Goal: Task Accomplishment & Management: Manage account settings

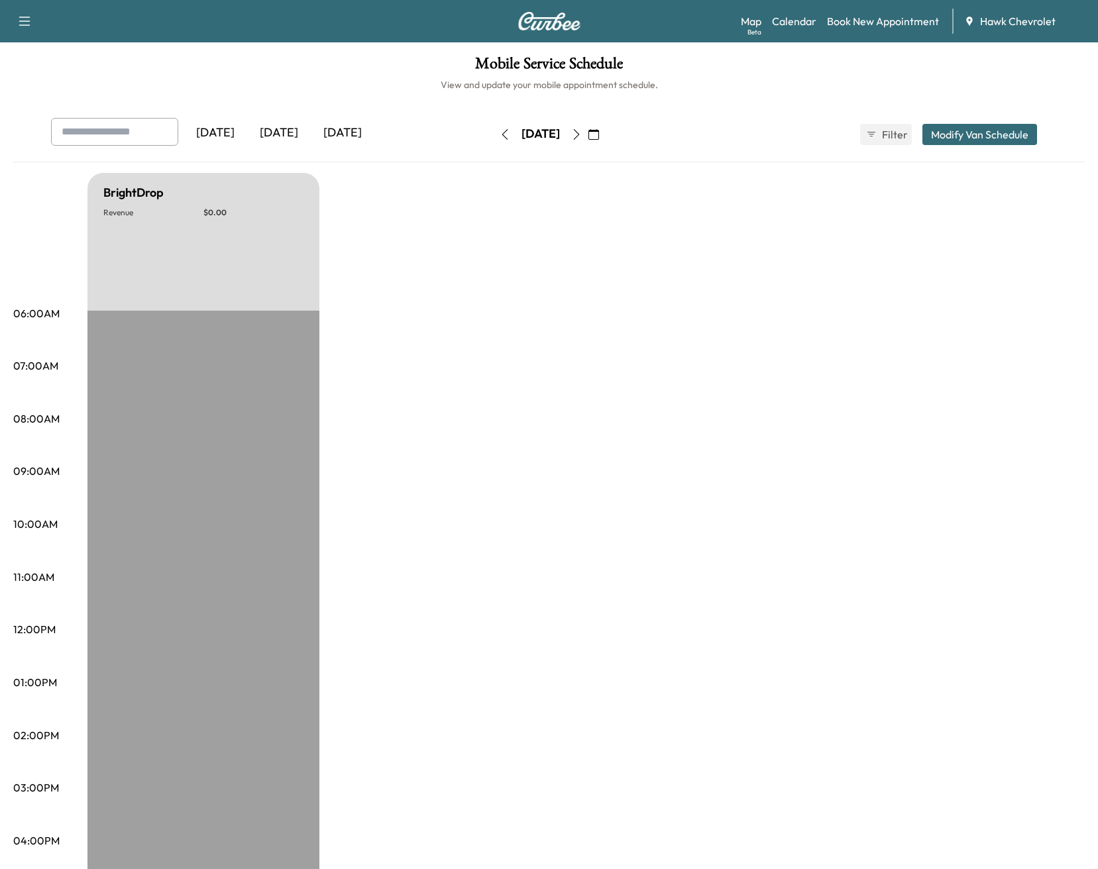
click at [297, 128] on div "[DATE]" at bounding box center [279, 133] width 64 height 30
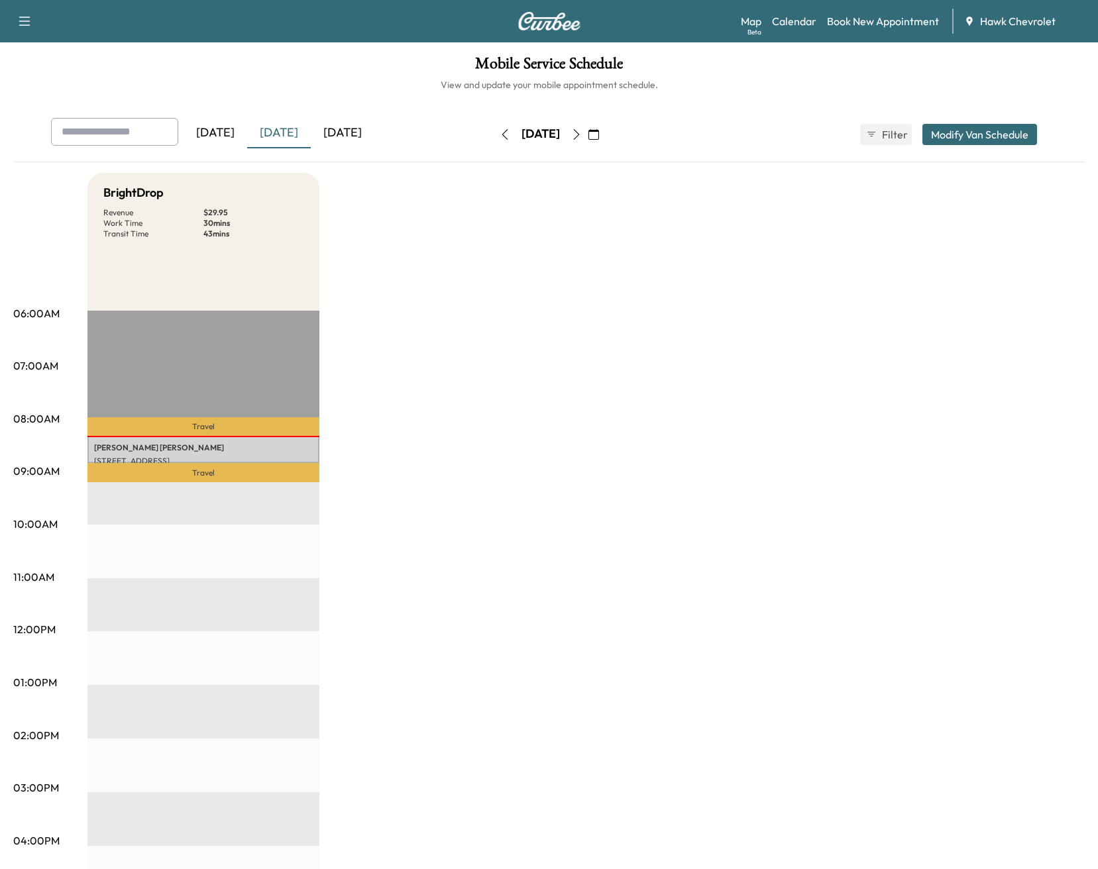
click at [168, 466] on p "Travel" at bounding box center [203, 473] width 232 height 20
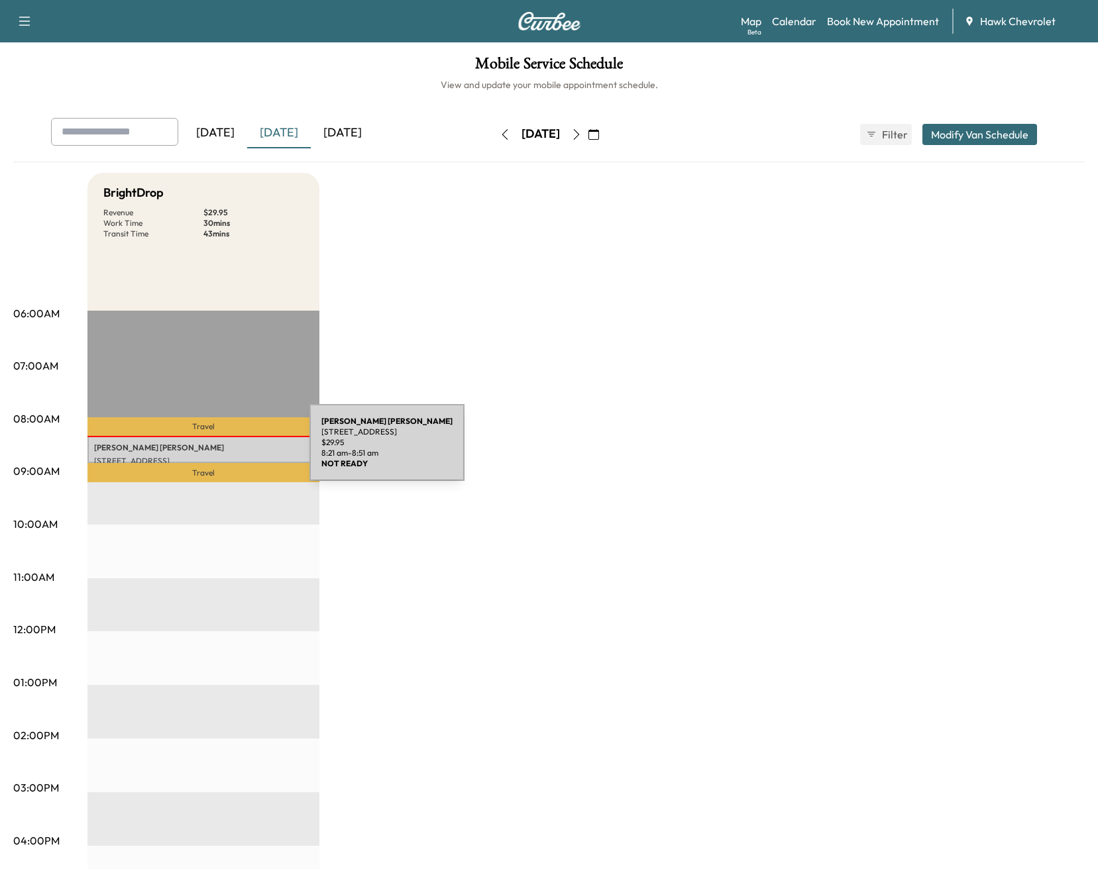
click at [210, 451] on p "[PERSON_NAME]" at bounding box center [203, 448] width 219 height 11
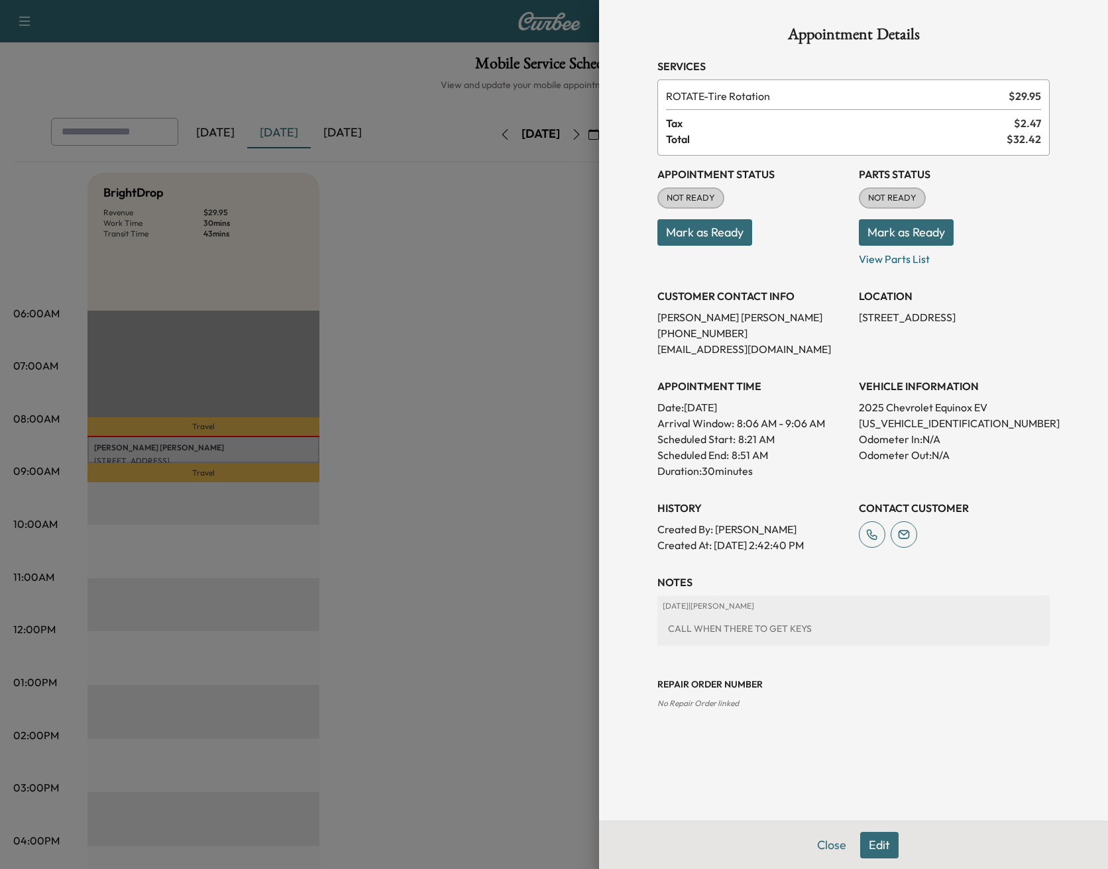
click at [731, 240] on button "Mark as Ready" at bounding box center [704, 232] width 95 height 27
click at [936, 239] on button "Mark as Ready" at bounding box center [906, 232] width 95 height 27
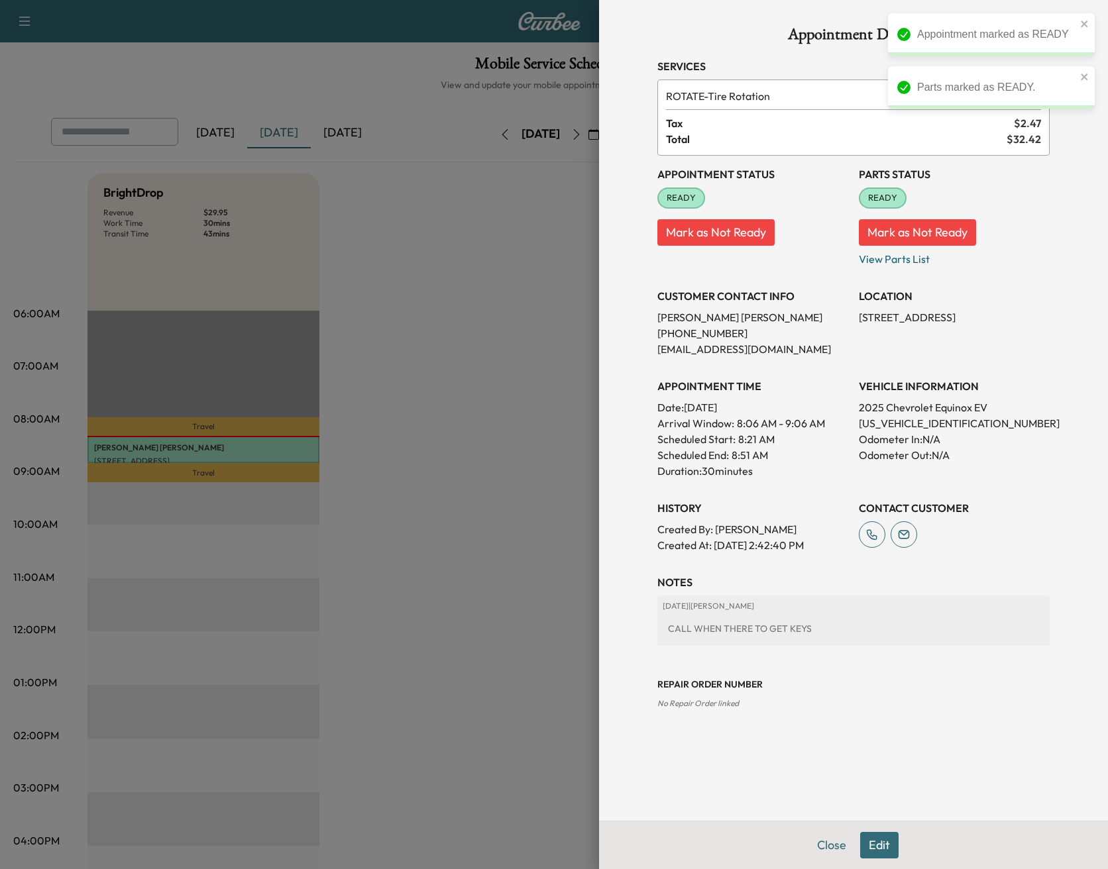
click at [409, 326] on div at bounding box center [554, 434] width 1108 height 869
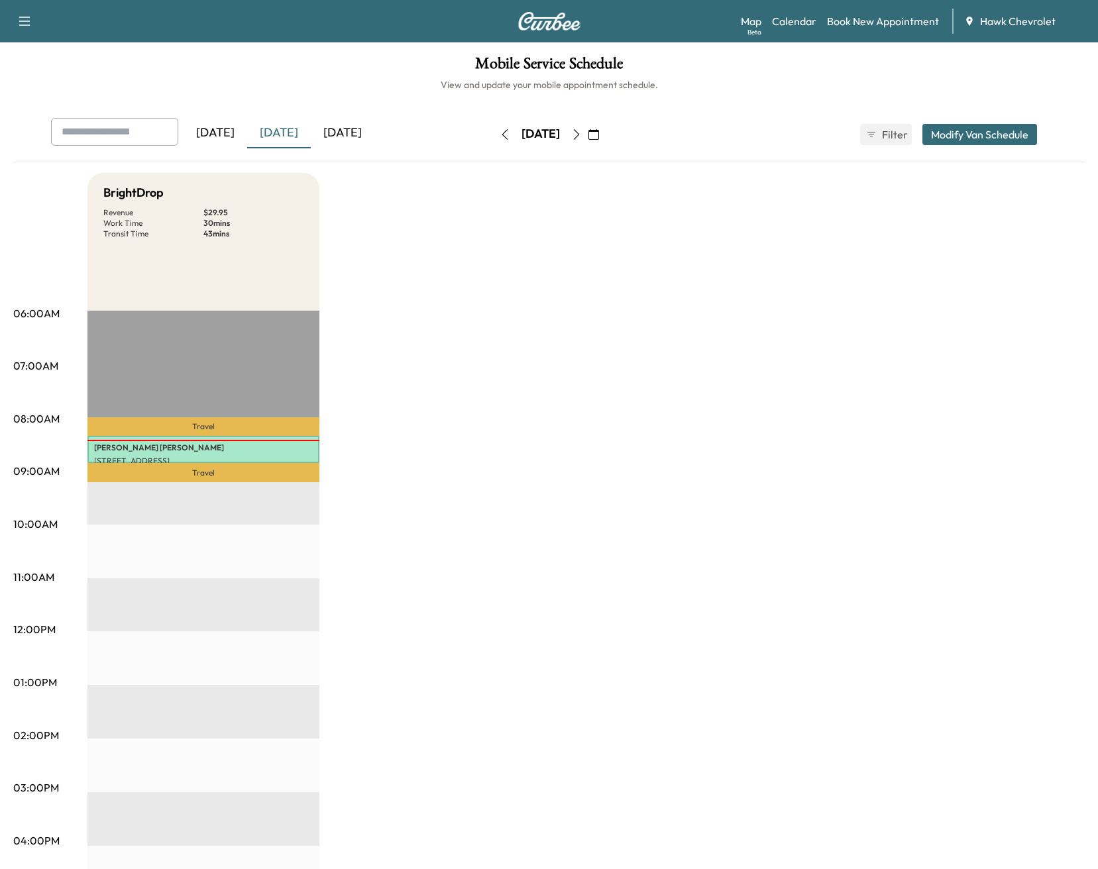
click at [227, 463] on p "Travel" at bounding box center [203, 473] width 232 height 20
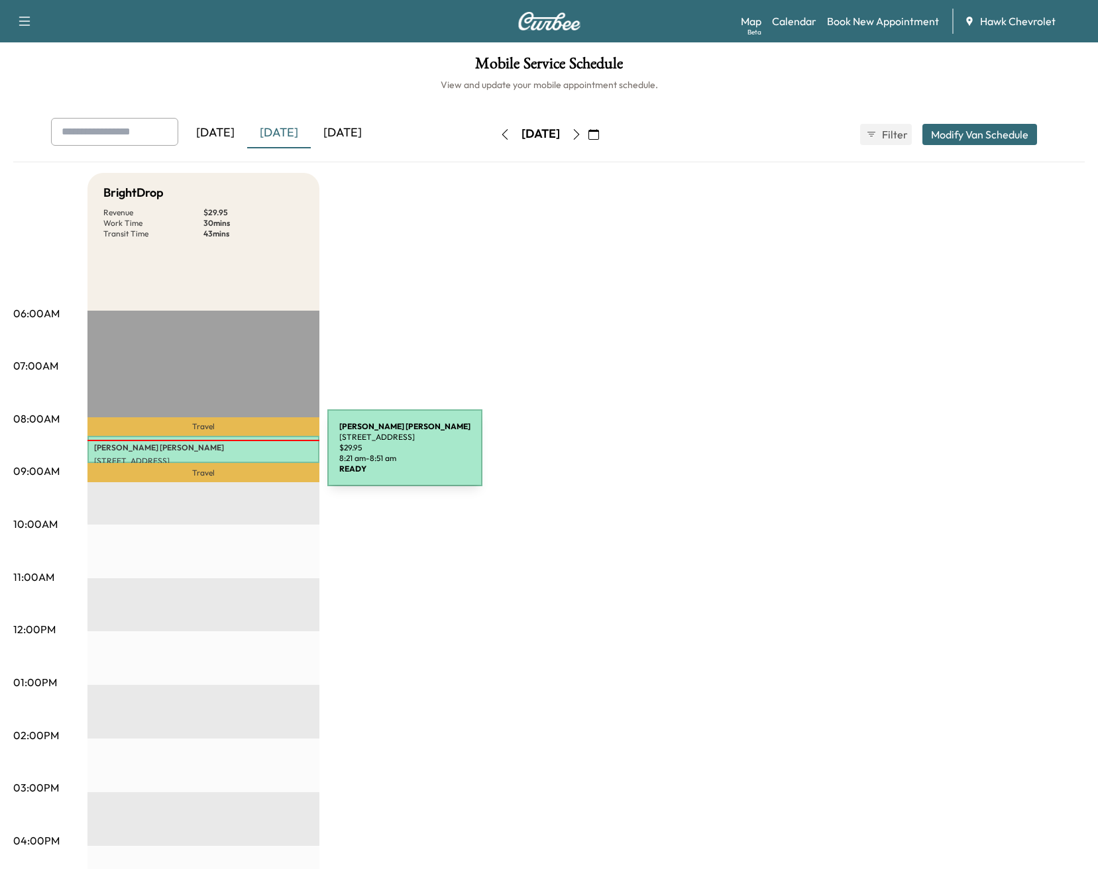
click at [228, 456] on p "[STREET_ADDRESS]" at bounding box center [203, 461] width 219 height 11
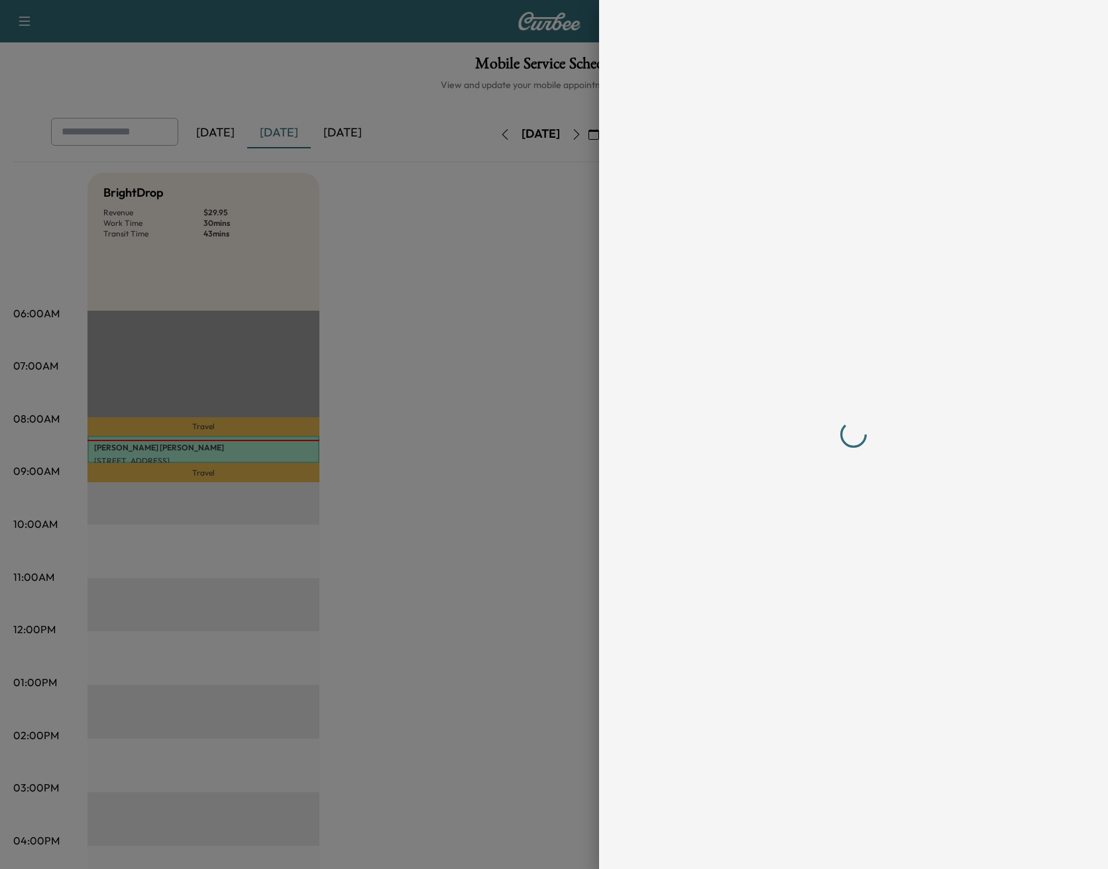
click at [228, 456] on div at bounding box center [554, 434] width 1108 height 869
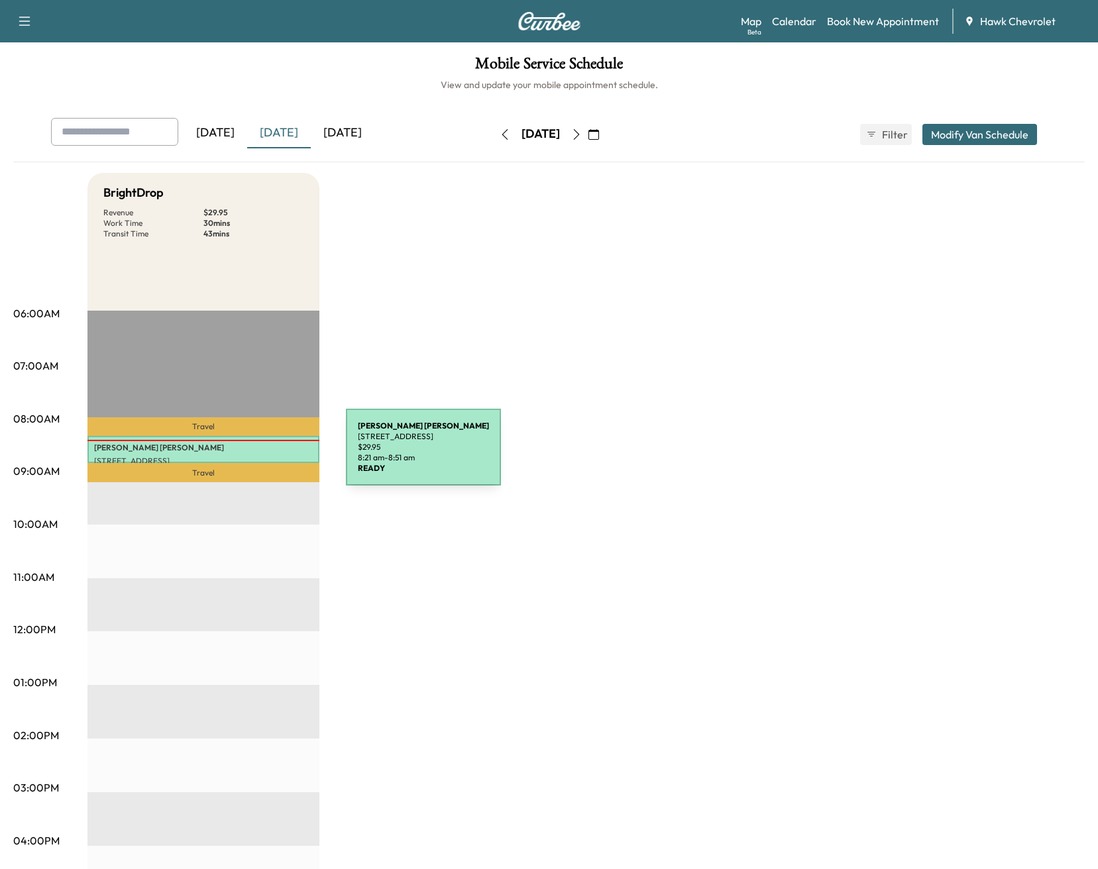
click at [247, 456] on p "[STREET_ADDRESS]" at bounding box center [203, 461] width 219 height 11
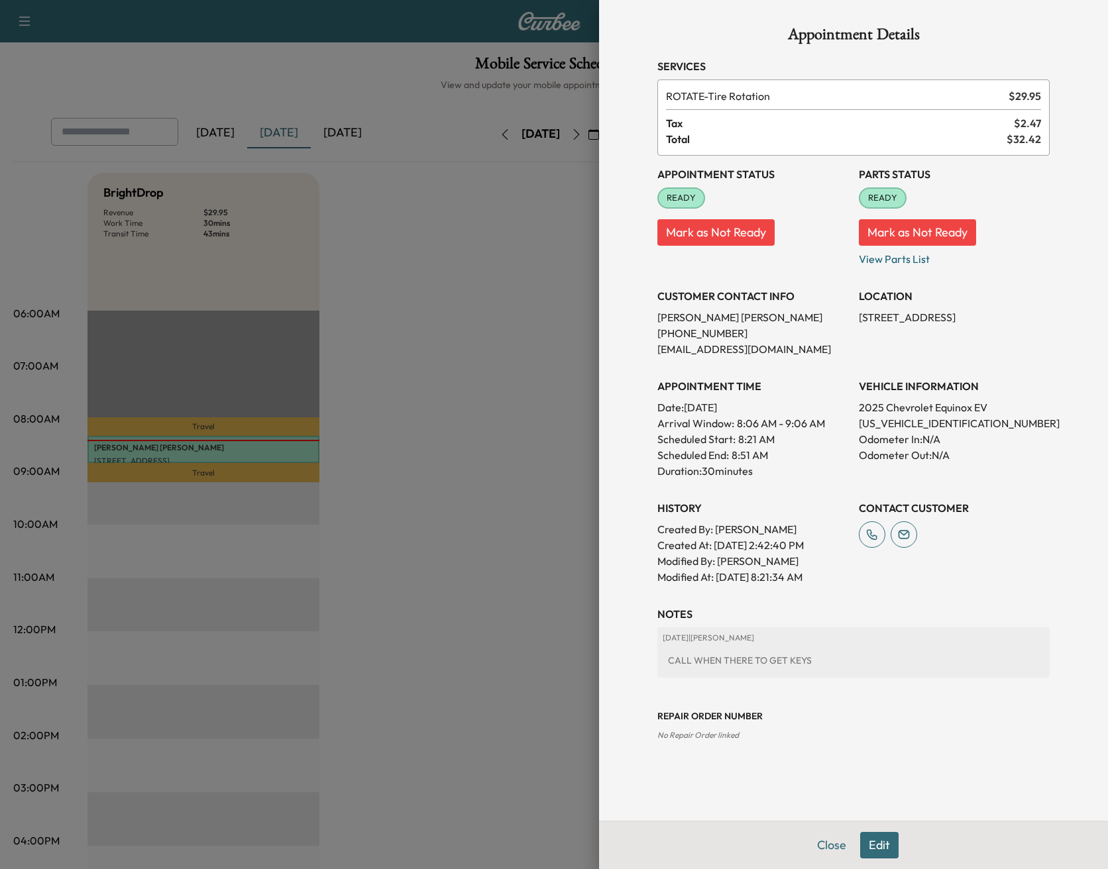
click at [940, 322] on p "[STREET_ADDRESS]" at bounding box center [954, 317] width 191 height 16
click at [941, 322] on p "[STREET_ADDRESS]" at bounding box center [954, 317] width 191 height 16
click at [773, 656] on div "CALL WHEN THERE TO GET KEYS" at bounding box center [854, 661] width 382 height 24
click at [910, 535] on icon at bounding box center [904, 535] width 27 height 27
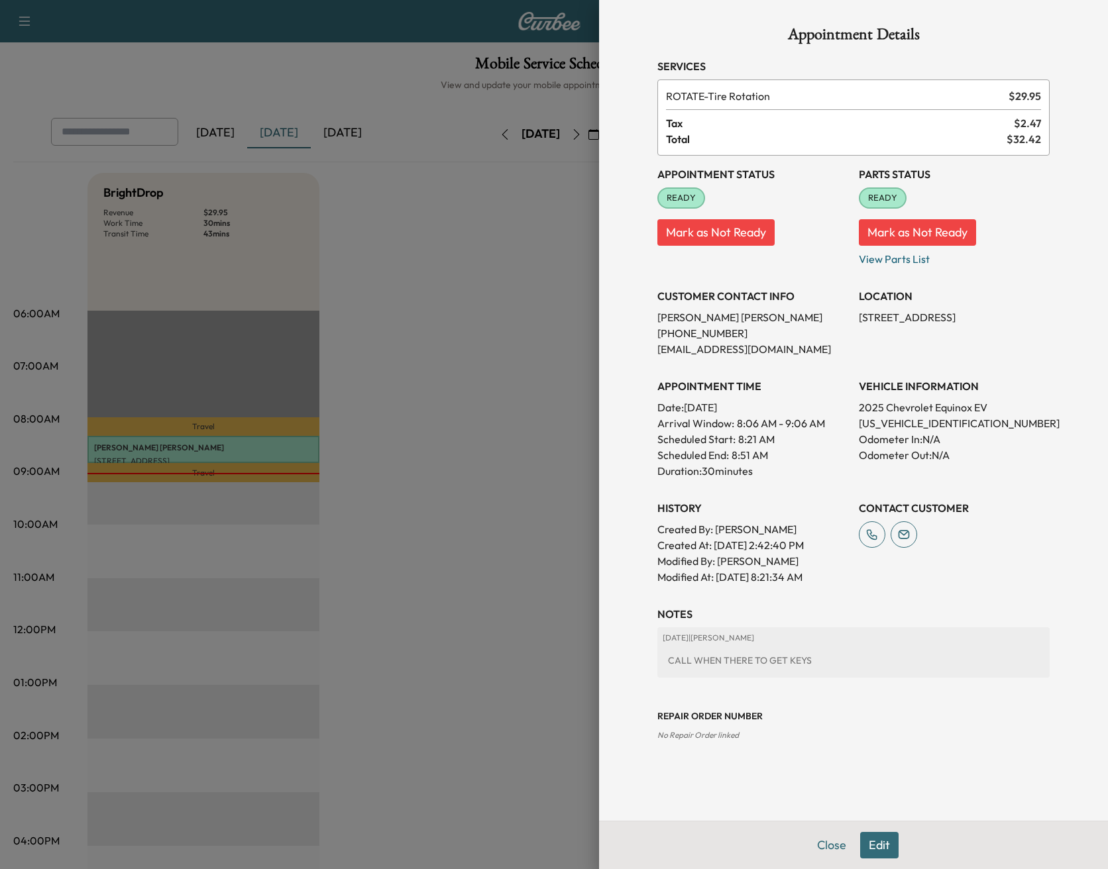
click at [527, 317] on div at bounding box center [554, 434] width 1108 height 869
